Goal: Navigation & Orientation: Find specific page/section

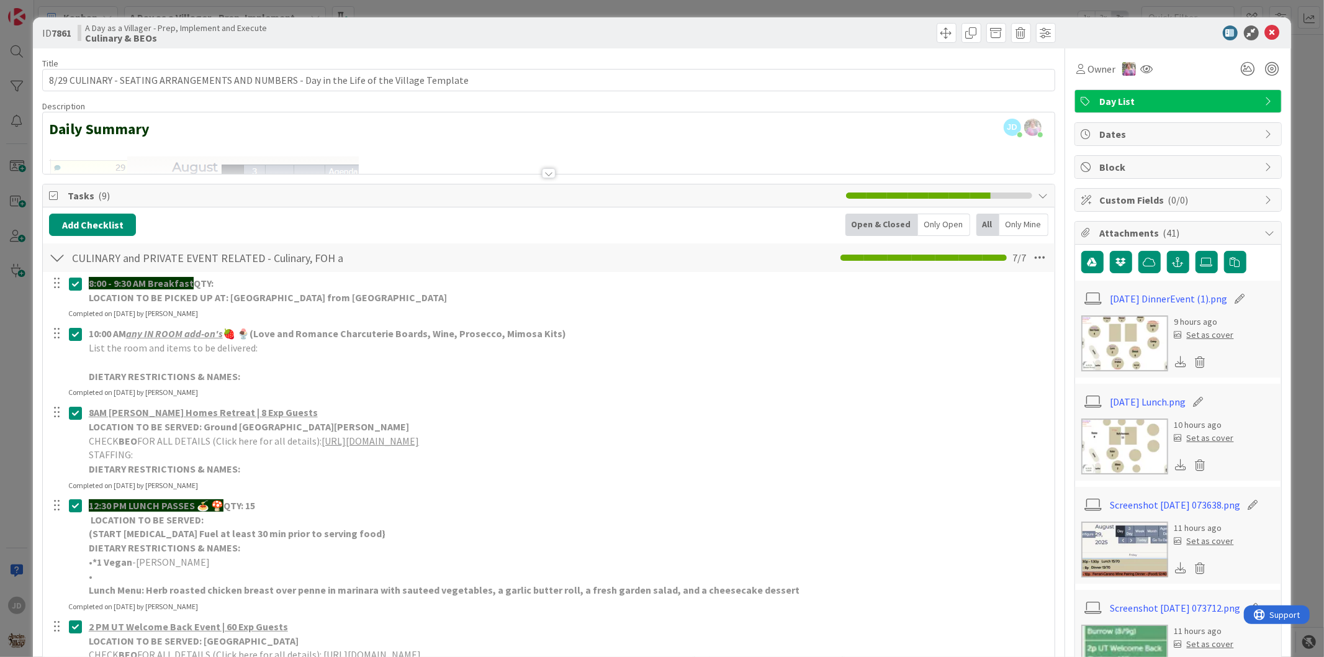
click at [1119, 352] on img at bounding box center [1124, 343] width 87 height 56
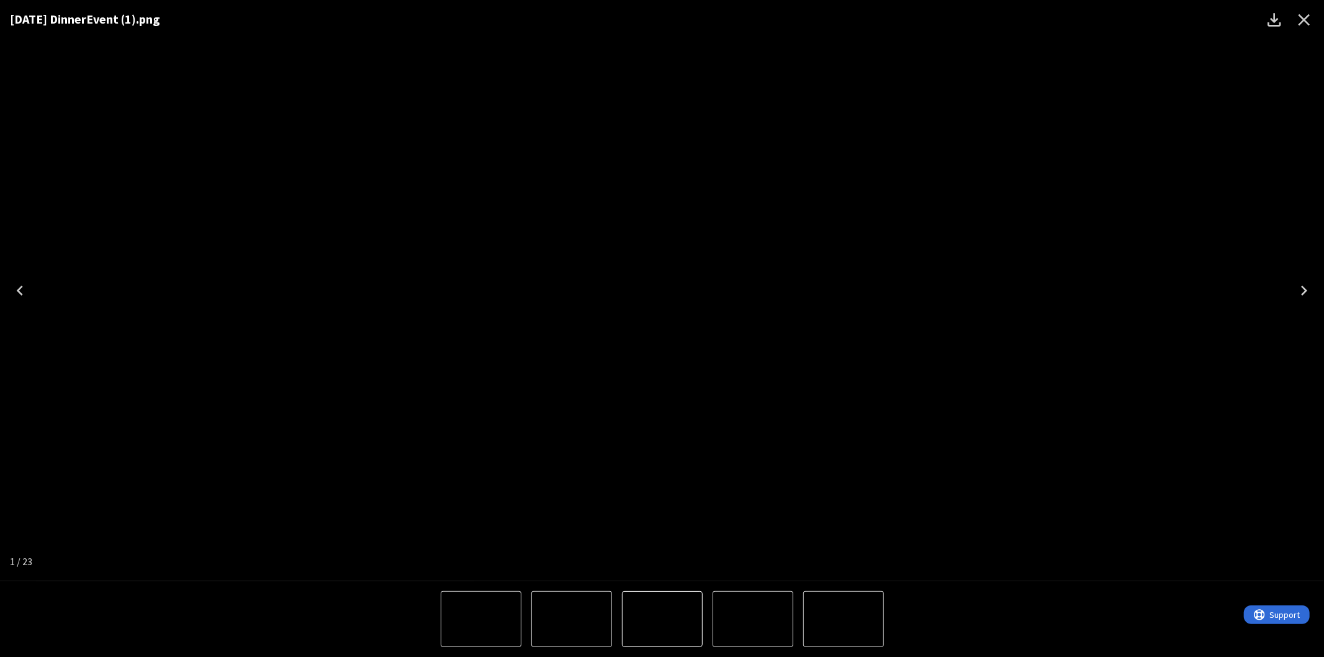
click at [1309, 23] on icon "Close" at bounding box center [1305, 20] width 12 height 12
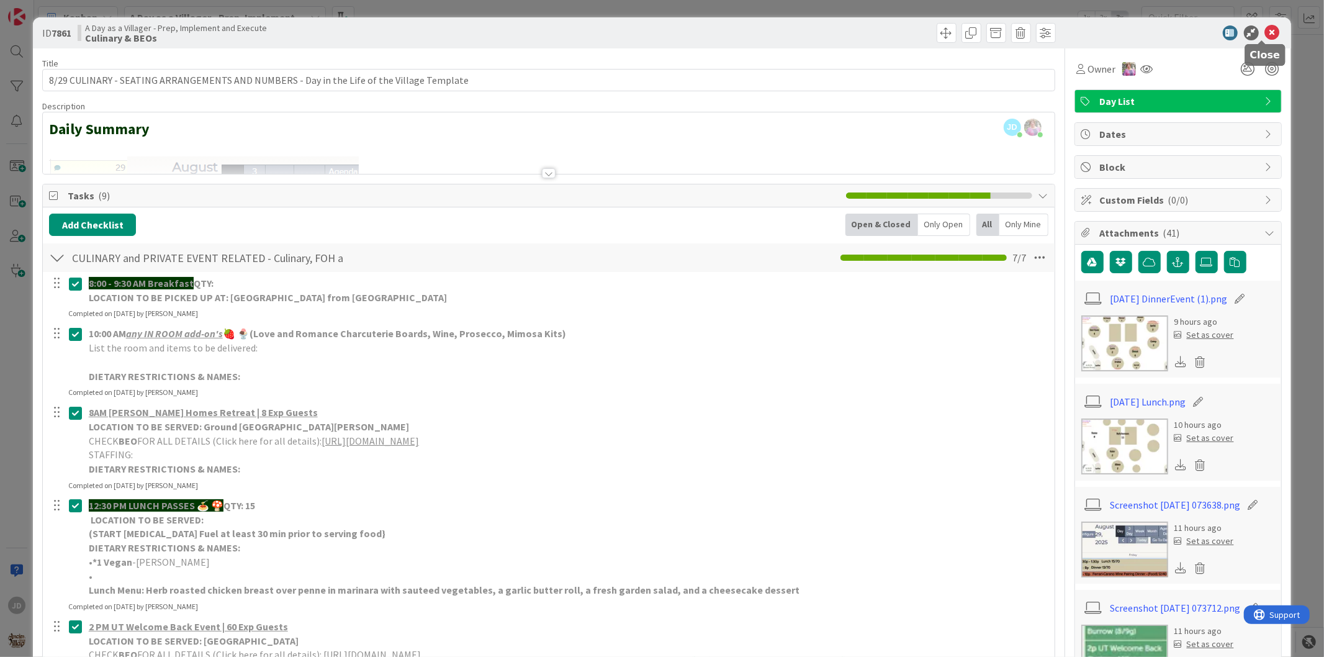
click at [1265, 32] on icon at bounding box center [1272, 32] width 15 height 15
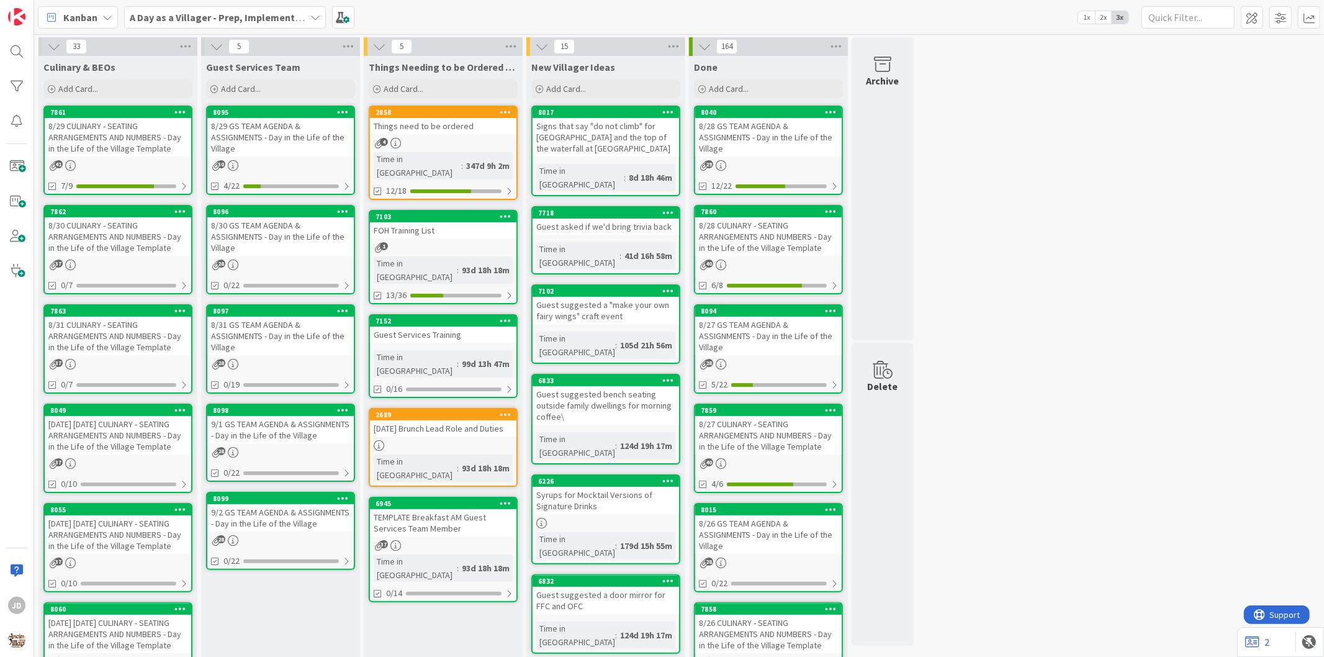
click at [83, 225] on div "8/30 CULINARY - SEATING ARRANGEMENTS AND NUMBERS - Day in the Life of the Villa…" at bounding box center [118, 236] width 147 height 38
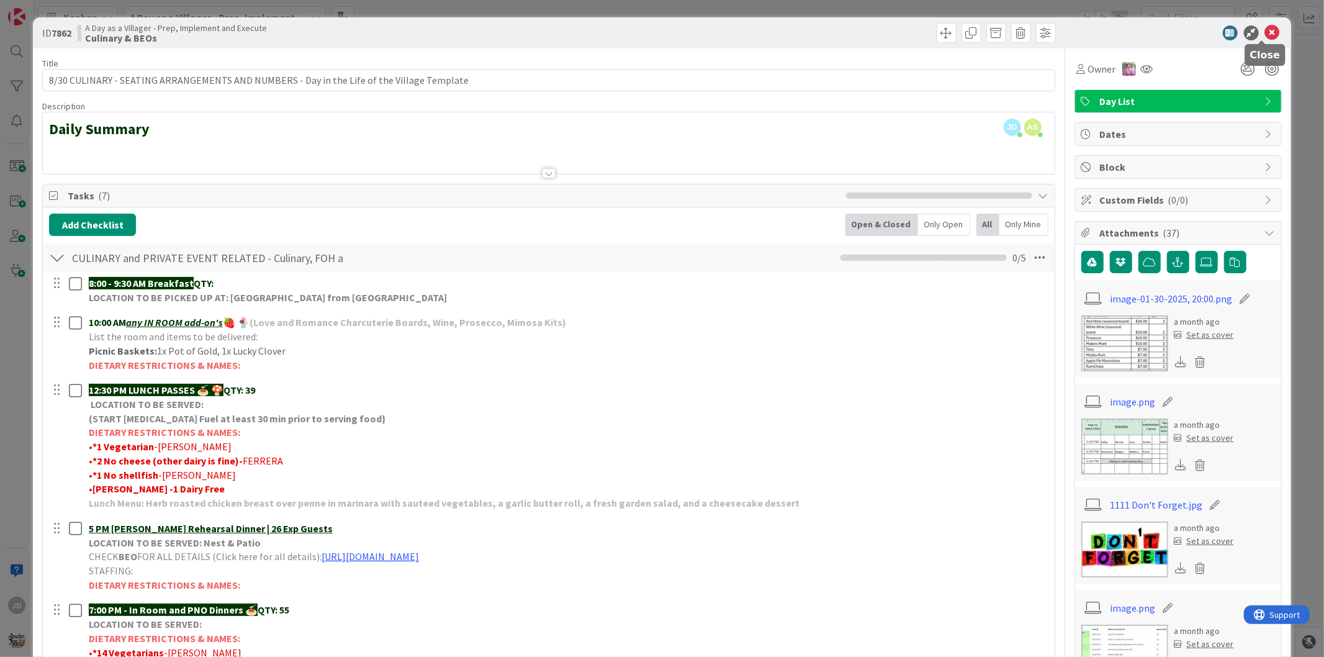
click at [1265, 29] on icon at bounding box center [1272, 32] width 15 height 15
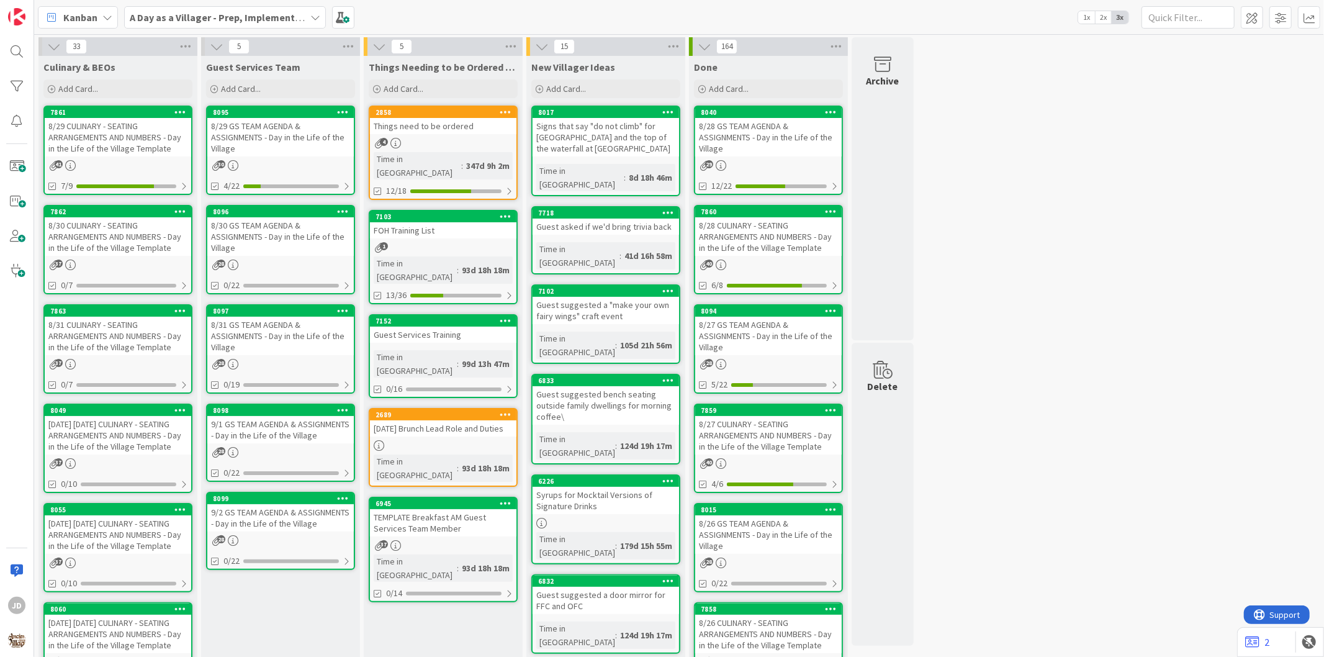
click at [245, 224] on div "8/30 GS TEAM AGENDA & ASSIGNMENTS - Day in the Life of the Village" at bounding box center [280, 236] width 147 height 38
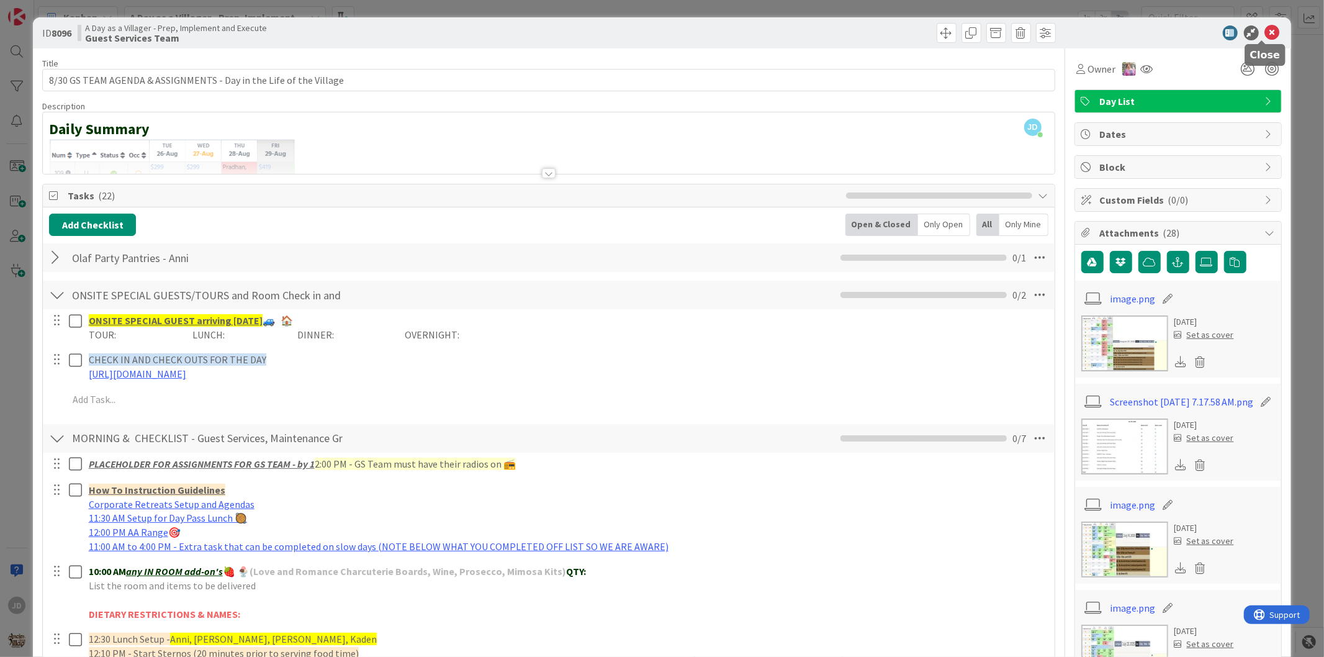
click at [1265, 38] on icon at bounding box center [1272, 32] width 15 height 15
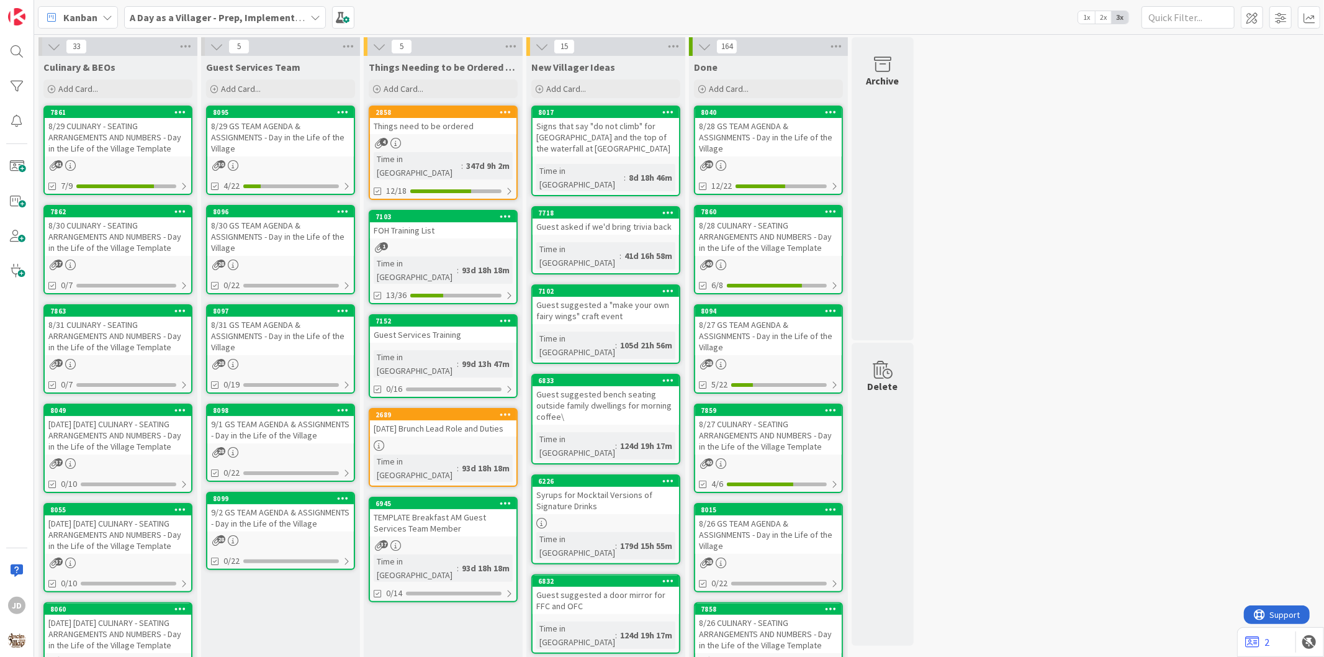
click at [124, 242] on div "8/30 CULINARY - SEATING ARRANGEMENTS AND NUMBERS - Day in the Life of the Villa…" at bounding box center [118, 236] width 147 height 38
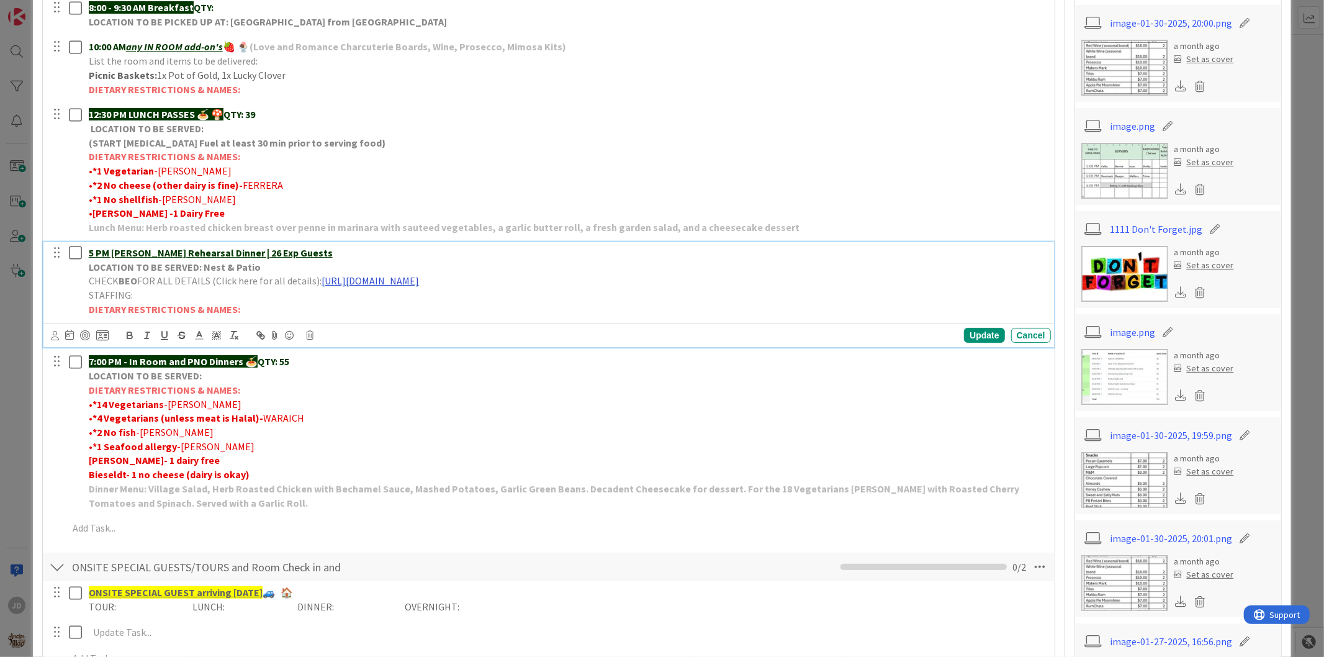
click at [365, 281] on link "[URL][DOMAIN_NAME]" at bounding box center [370, 280] width 97 height 12
click at [510, 302] on link "[URL][DOMAIN_NAME]" at bounding box center [467, 305] width 85 height 16
